Goal: Information Seeking & Learning: Get advice/opinions

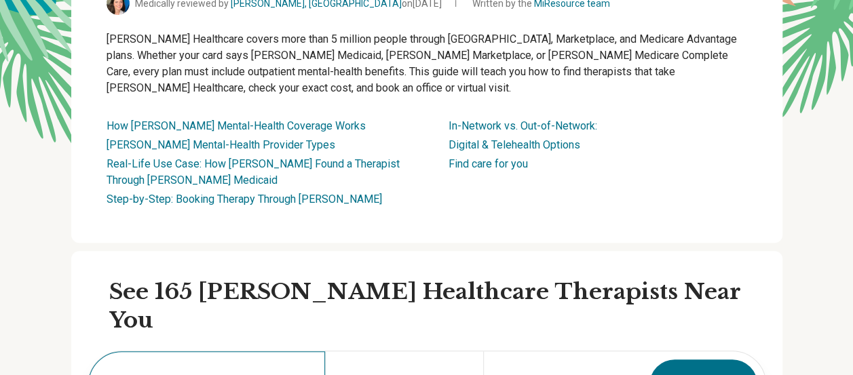
scroll to position [271, 0]
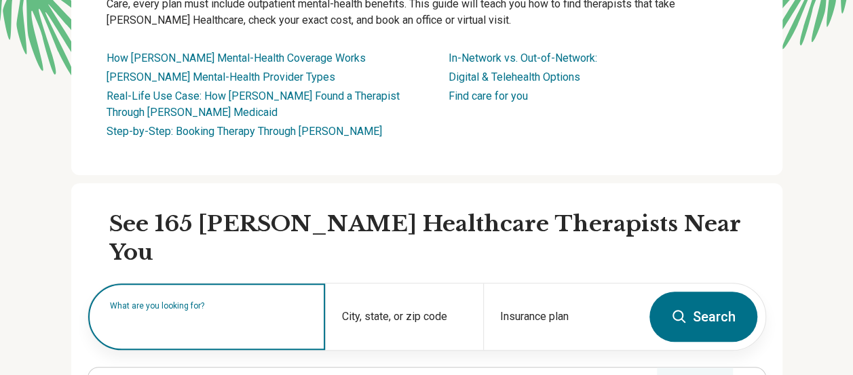
click at [245, 315] on input "text" at bounding box center [209, 323] width 199 height 16
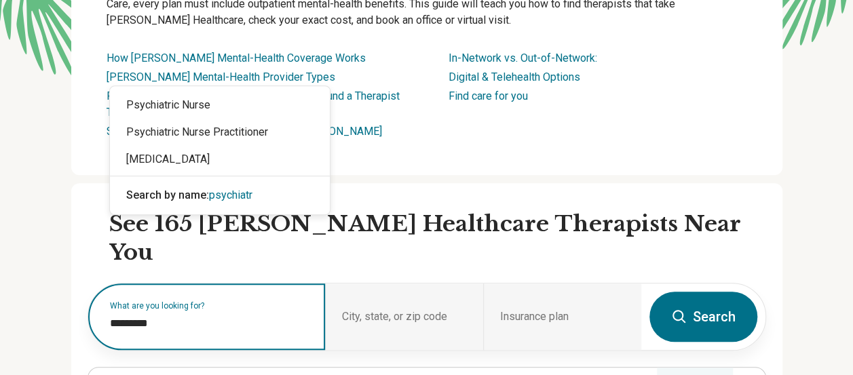
type input "**********"
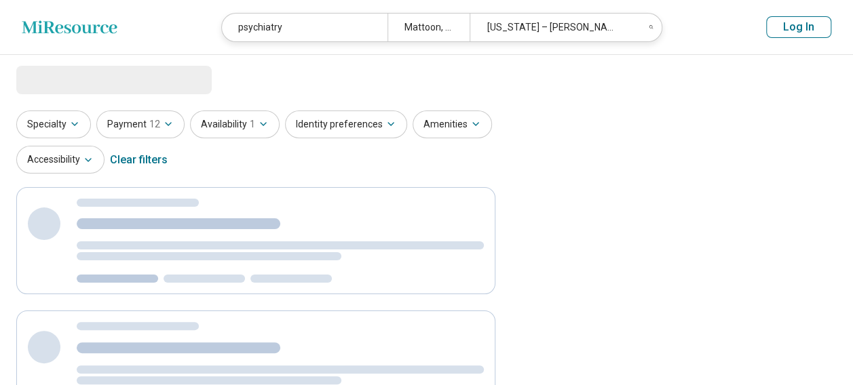
select select "***"
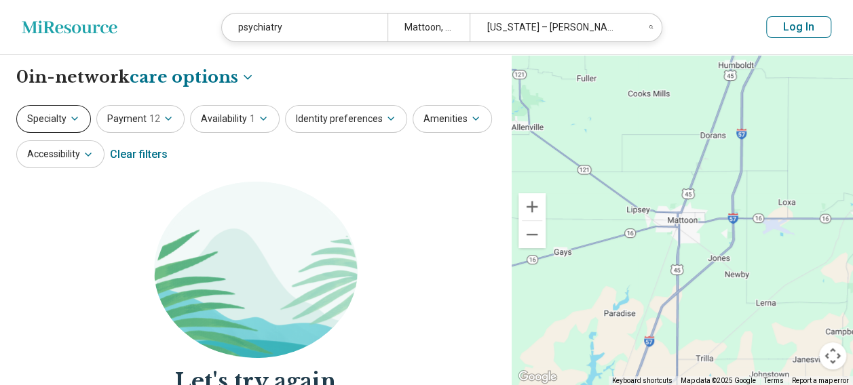
click at [60, 123] on button "Specialty" at bounding box center [53, 119] width 75 height 28
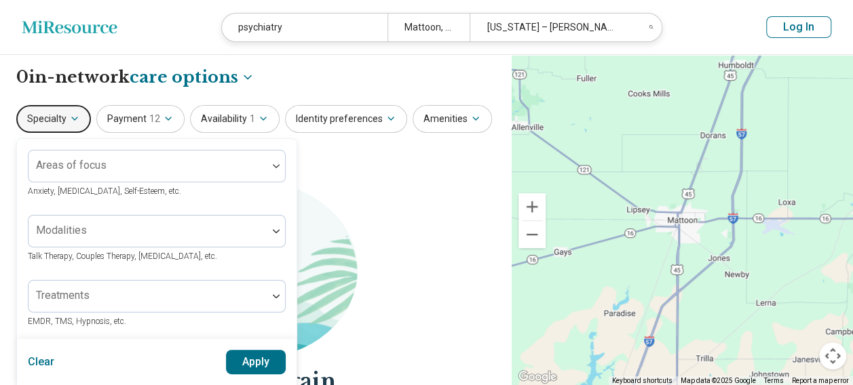
click at [151, 183] on div "Areas of focus Anxiety, [MEDICAL_DATA], Self-Esteem, etc." at bounding box center [157, 174] width 258 height 49
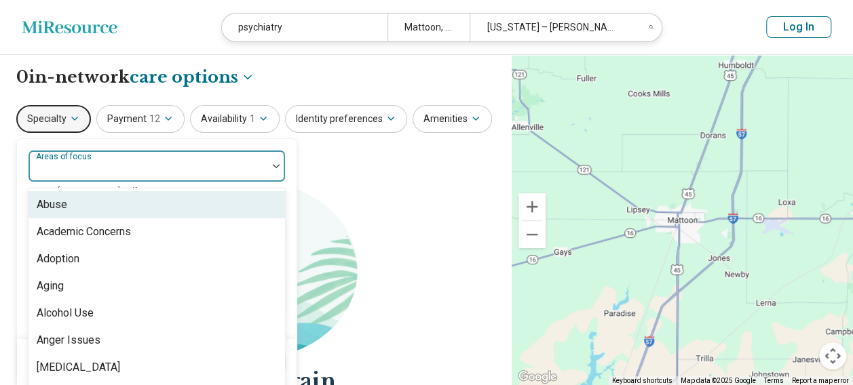
click at [272, 172] on div at bounding box center [276, 166] width 18 height 31
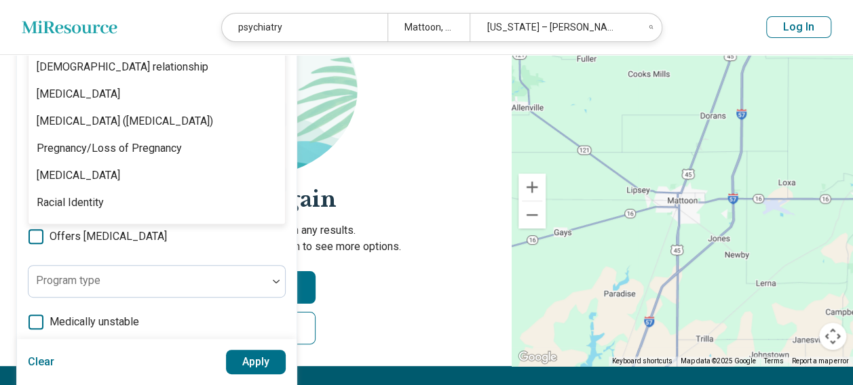
scroll to position [1899, 0]
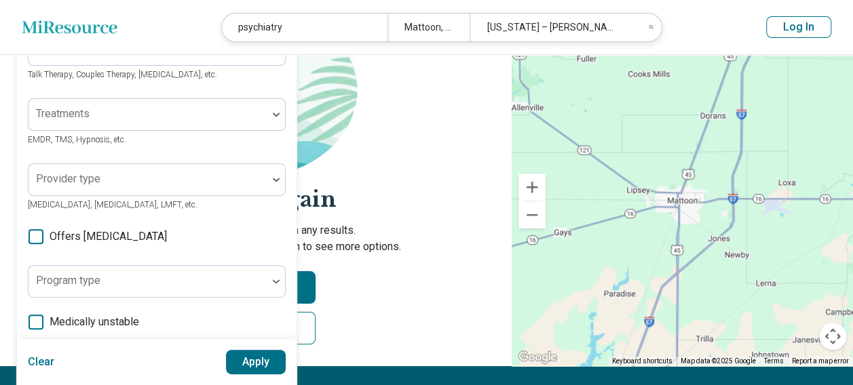
click at [375, 160] on section "Let's try again Sorry, your search didn’t return any results. Try removing filt…" at bounding box center [255, 183] width 479 height 367
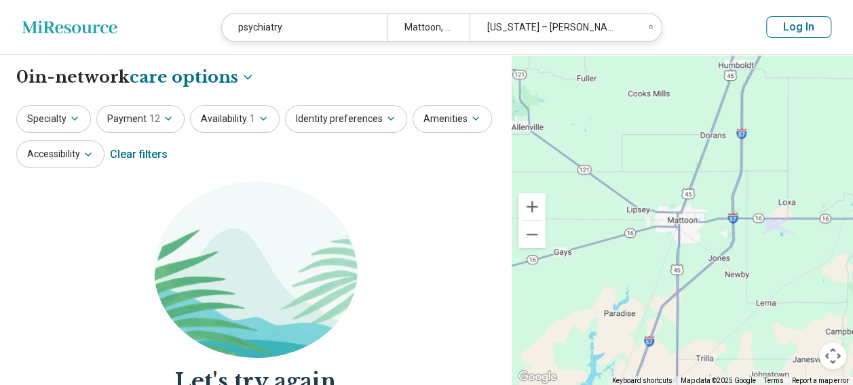
scroll to position [0, 0]
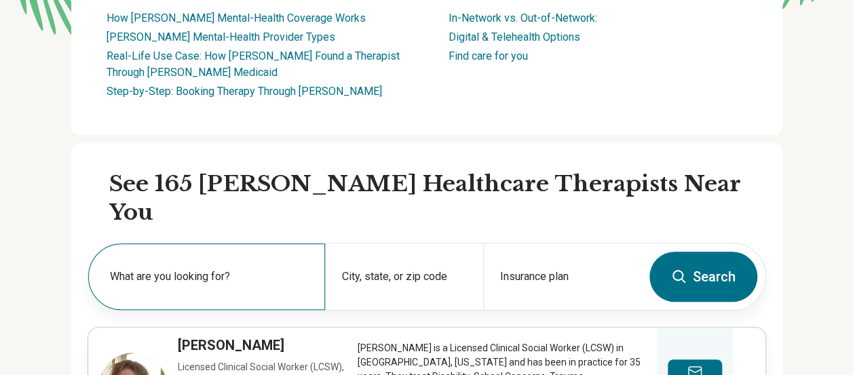
scroll to position [339, 0]
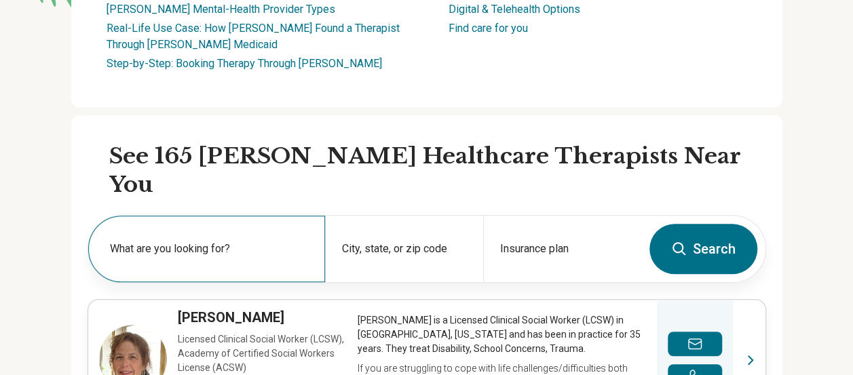
click at [207, 241] on label "What are you looking for?" at bounding box center [209, 249] width 199 height 16
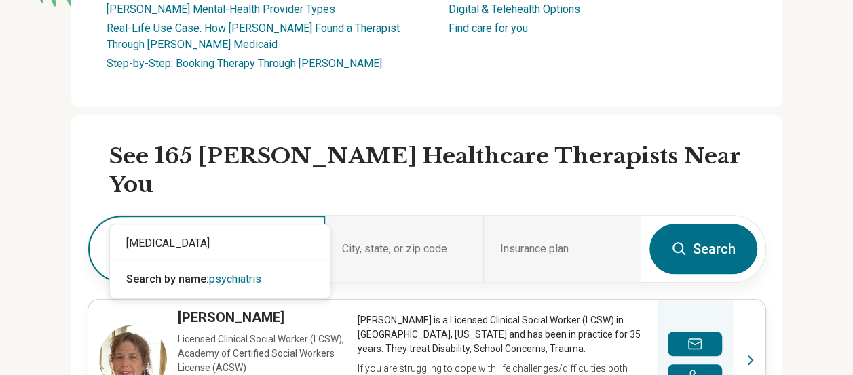
type input "**********"
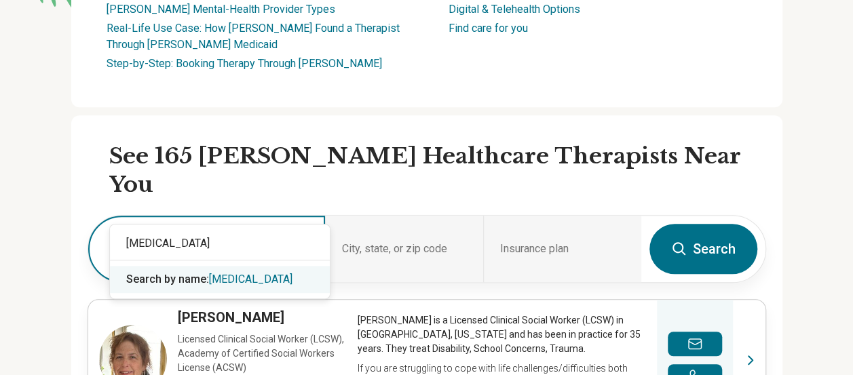
click at [221, 274] on span "[MEDICAL_DATA]" at bounding box center [250, 279] width 83 height 13
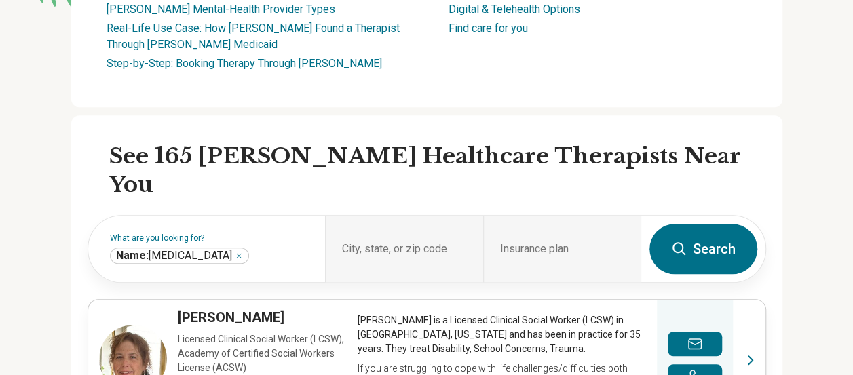
click at [716, 224] on button "Search" at bounding box center [703, 249] width 108 height 50
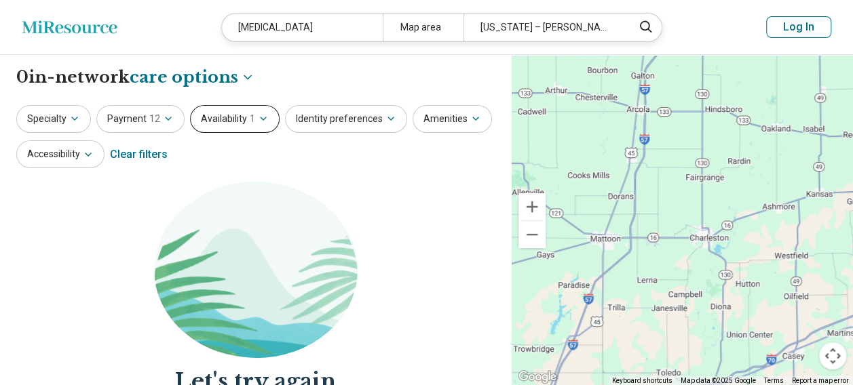
click at [226, 122] on button "Availability 1" at bounding box center [235, 119] width 90 height 28
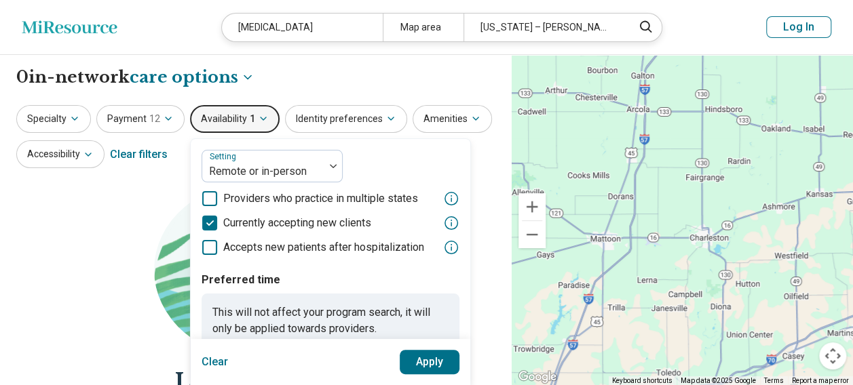
click at [440, 358] on button "Apply" at bounding box center [430, 362] width 60 height 24
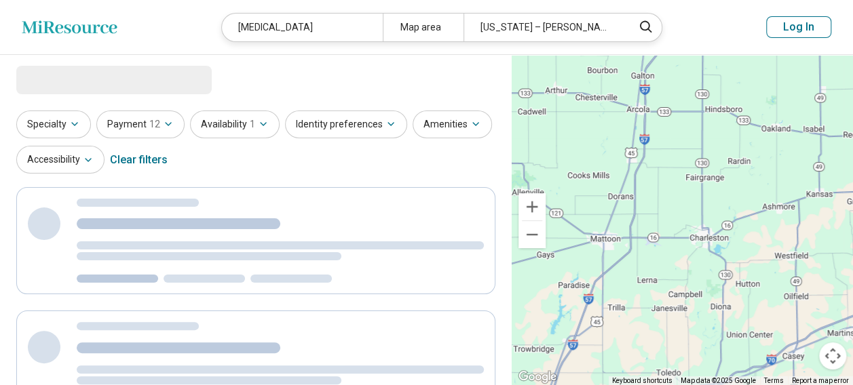
select select "***"
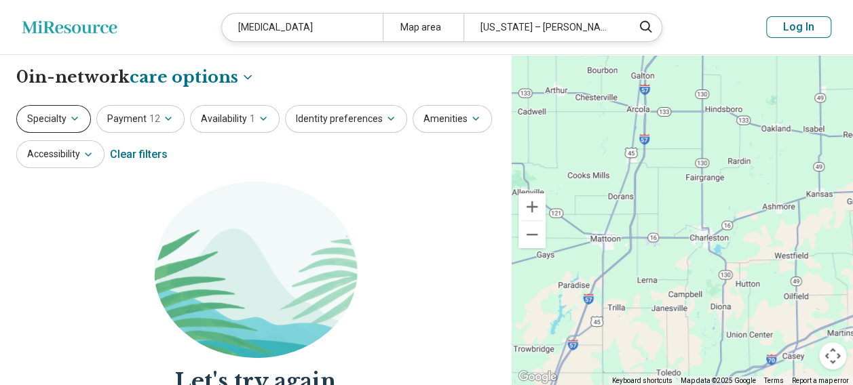
click at [58, 119] on button "Specialty" at bounding box center [53, 119] width 75 height 28
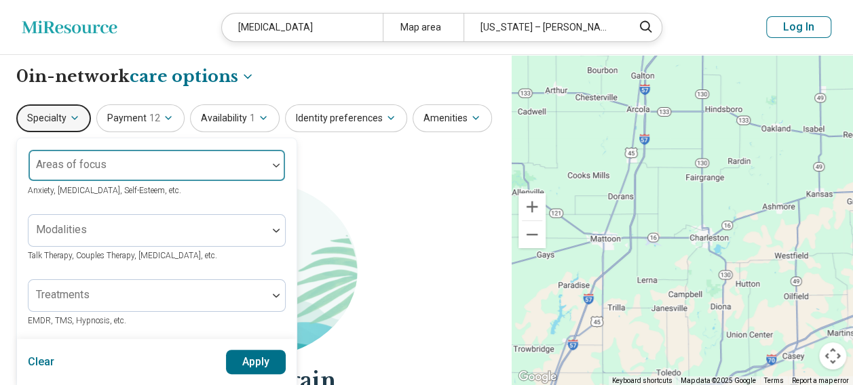
click at [275, 175] on div at bounding box center [276, 165] width 18 height 31
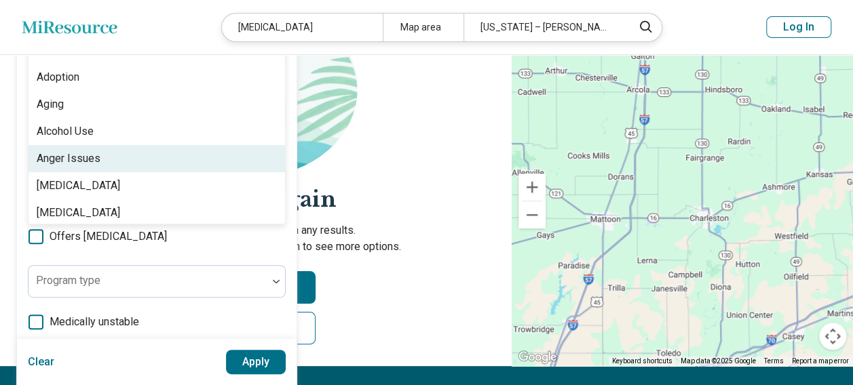
scroll to position [68, 0]
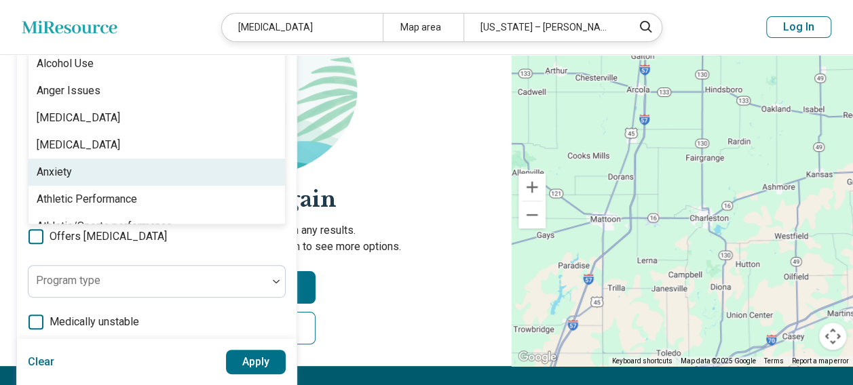
click at [208, 161] on div "Anxiety" at bounding box center [156, 172] width 256 height 27
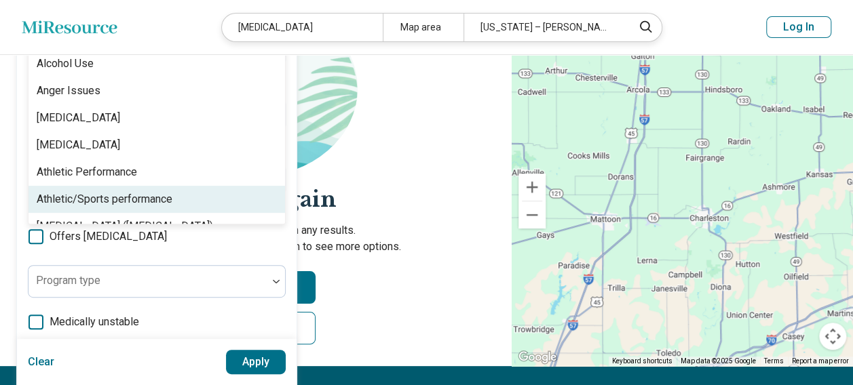
click at [279, 252] on div "option Anxiety, selected. 99 results available. Use Up and Down to choose optio…" at bounding box center [157, 233] width 258 height 530
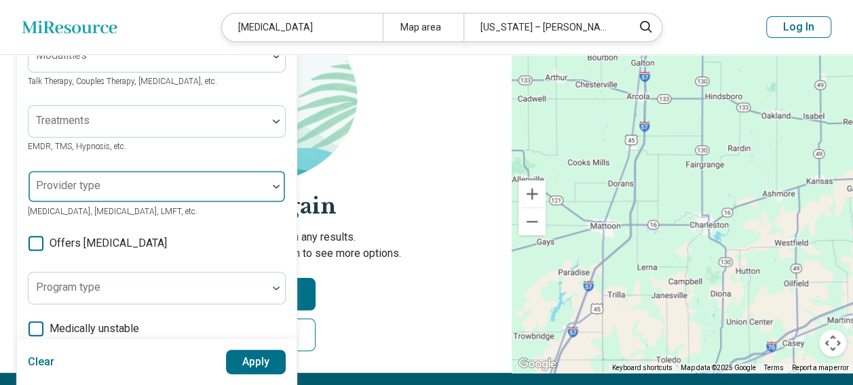
click at [273, 178] on div at bounding box center [276, 186] width 18 height 31
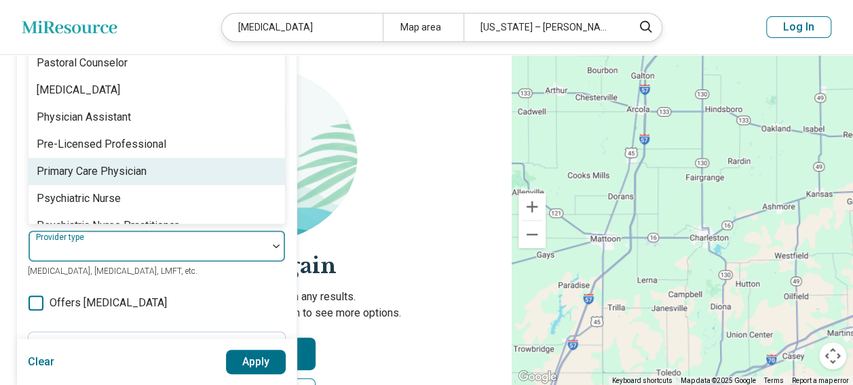
scroll to position [1628, 0]
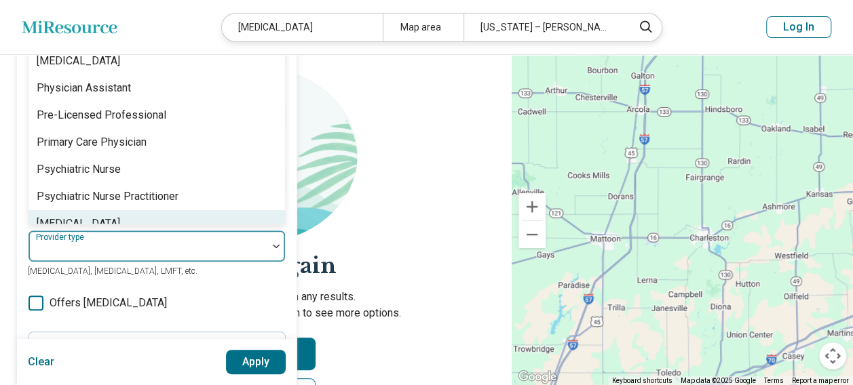
click at [267, 210] on div "[MEDICAL_DATA]" at bounding box center [156, 223] width 256 height 27
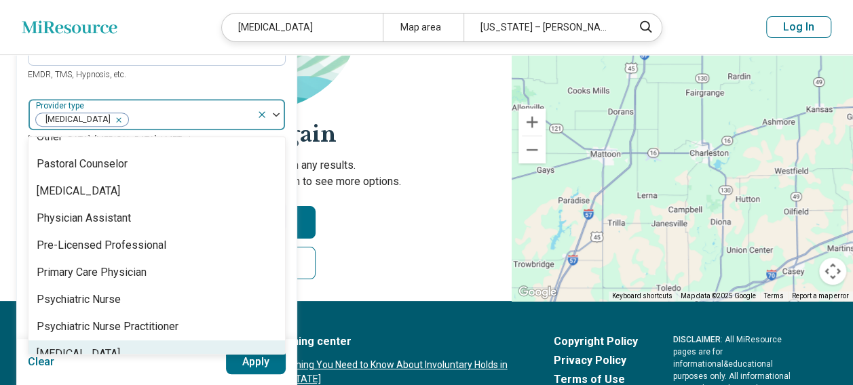
scroll to position [251, 0]
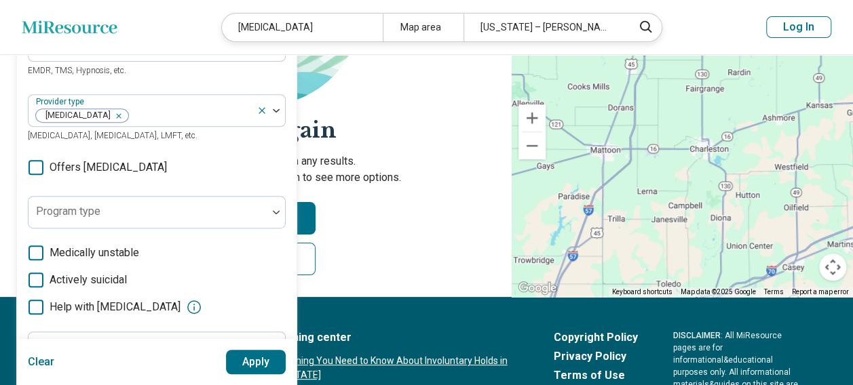
click at [252, 355] on button "Apply" at bounding box center [256, 362] width 60 height 24
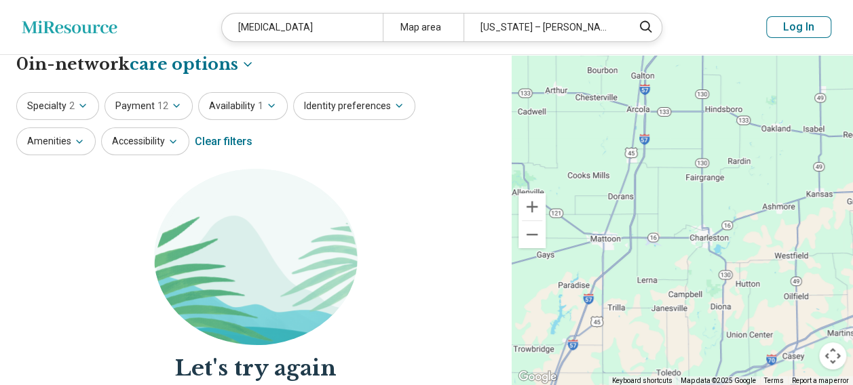
scroll to position [0, 0]
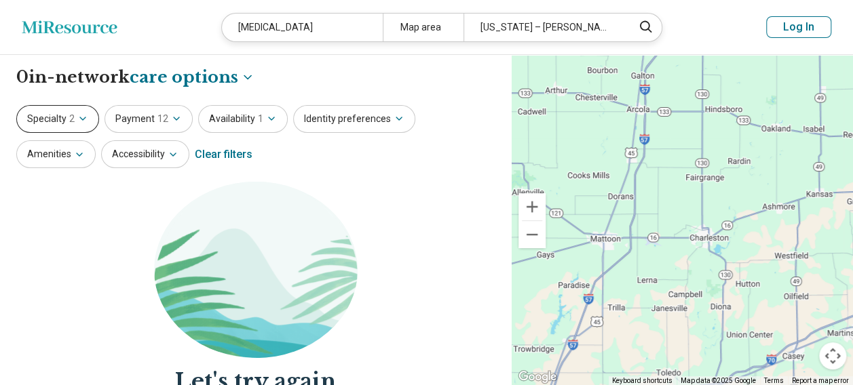
click at [63, 115] on button "Specialty 2" at bounding box center [57, 119] width 83 height 28
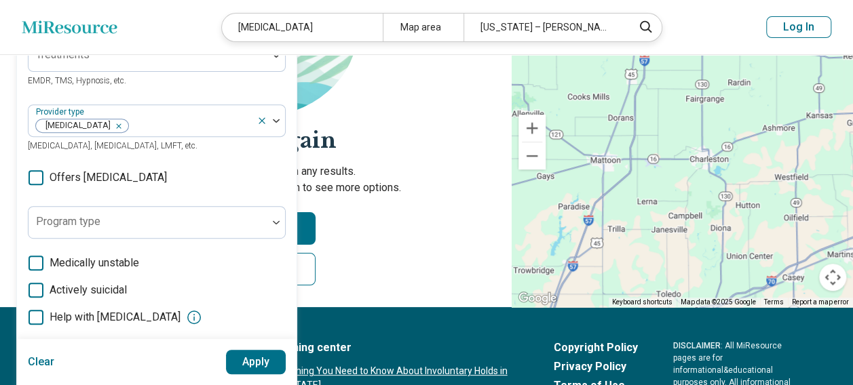
scroll to position [271, 0]
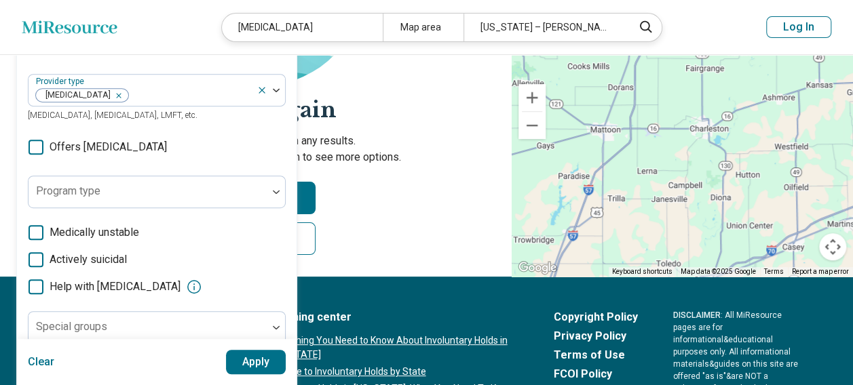
drag, startPoint x: 265, startPoint y: 358, endPoint x: 284, endPoint y: 353, distance: 19.1
click at [269, 357] on button "Apply" at bounding box center [256, 362] width 60 height 24
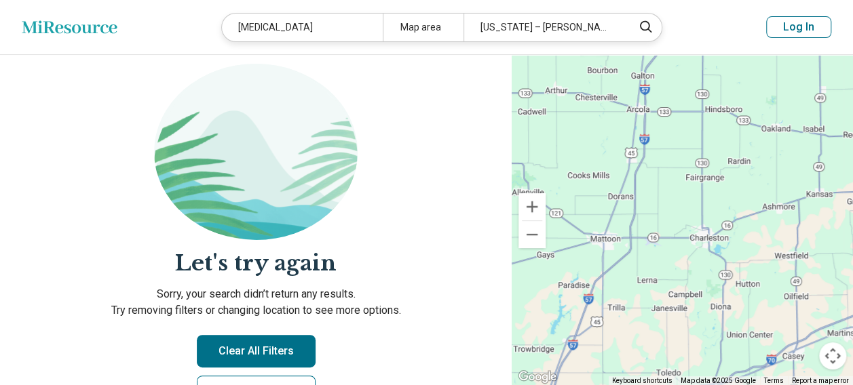
scroll to position [136, 0]
